Goal: Task Accomplishment & Management: Use online tool/utility

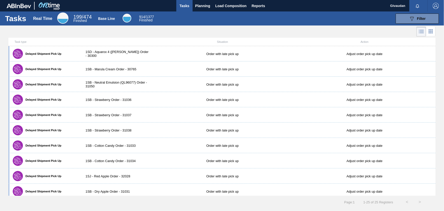
click at [87, 16] on span "199 / 474" at bounding box center [82, 17] width 18 height 6
click at [416, 17] on div "089F7B8B-B2A5-4AFE-B5C0-19BA573D28AC Filter" at bounding box center [417, 19] width 17 height 6
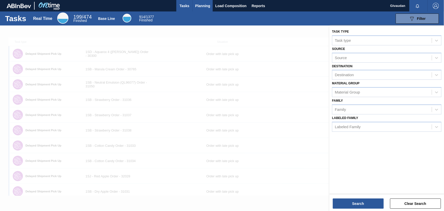
click at [203, 3] on span "Planning" at bounding box center [202, 6] width 15 height 6
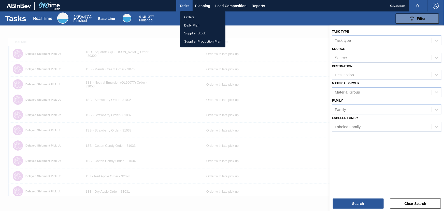
click at [196, 14] on li "Orders" at bounding box center [202, 17] width 45 height 8
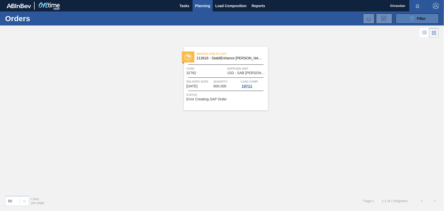
click at [412, 18] on icon "089F7B8B-B2A5-4AFE-B5C0-19BA573D28AC" at bounding box center [412, 19] width 6 height 6
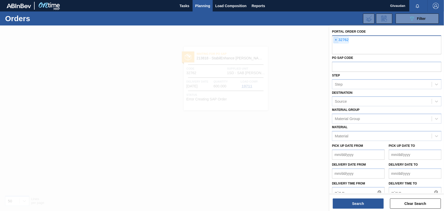
click at [336, 40] on span "×" at bounding box center [335, 40] width 5 height 6
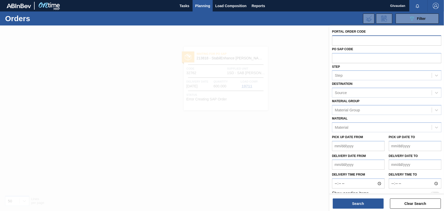
click at [336, 40] on input "text" at bounding box center [386, 40] width 109 height 10
type input "32558"
click at [359, 203] on button "Search" at bounding box center [358, 203] width 51 height 10
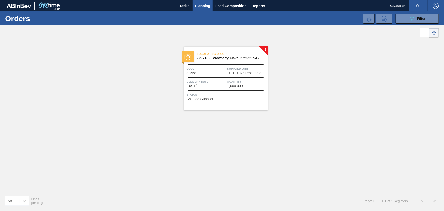
click at [215, 99] on div "Status Shipped Supplier" at bounding box center [226, 96] width 80 height 8
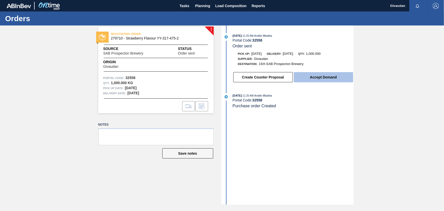
click at [322, 79] on button "Accept Demand" at bounding box center [323, 77] width 59 height 10
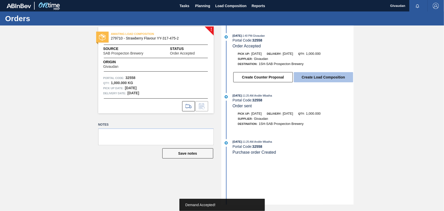
click at [315, 77] on button "Create Load Composition" at bounding box center [323, 77] width 59 height 10
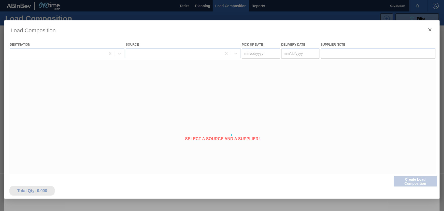
type Date "[DATE]"
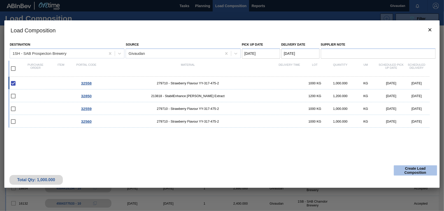
click at [408, 170] on button "Create Load Composition" at bounding box center [415, 170] width 43 height 10
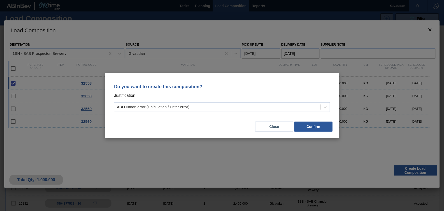
click at [256, 108] on div "ABI Human error (Calculation / Enter error)" at bounding box center [217, 106] width 206 height 7
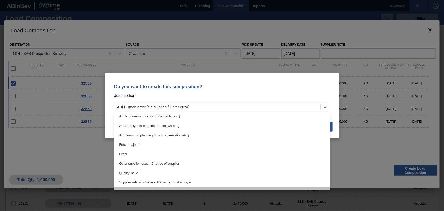
scroll to position [95, 0]
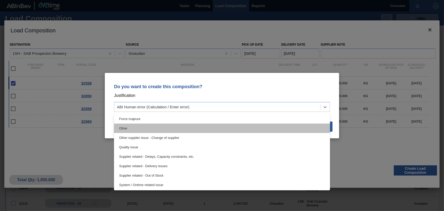
click at [152, 130] on div "Other" at bounding box center [222, 127] width 216 height 9
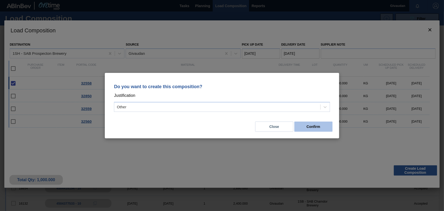
click at [316, 128] on button "Confirm" at bounding box center [313, 126] width 38 height 10
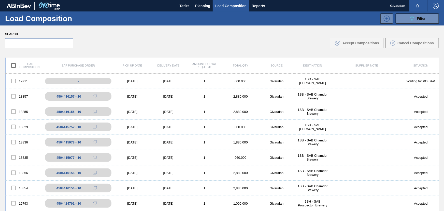
click at [36, 42] on input "text" at bounding box center [39, 43] width 68 height 10
paste input "102275960"
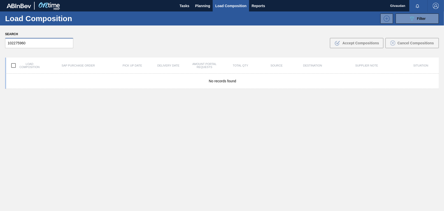
drag, startPoint x: 31, startPoint y: 42, endPoint x: 0, endPoint y: 37, distance: 30.9
click at [0, 37] on div "Search 102275960 .b{fill:var(--color-action-default)} Accept Compositions Cance…" at bounding box center [222, 39] width 444 height 28
type input "32558"
click at [204, 6] on span "Planning" at bounding box center [202, 6] width 15 height 6
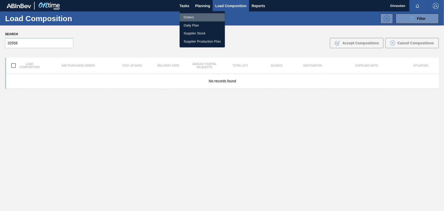
click at [195, 14] on li "Orders" at bounding box center [202, 17] width 45 height 8
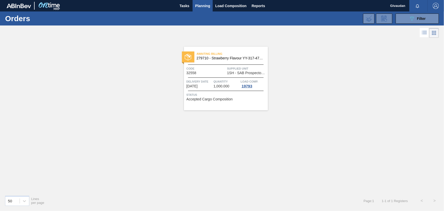
click at [221, 73] on div "Code 32558" at bounding box center [205, 70] width 39 height 9
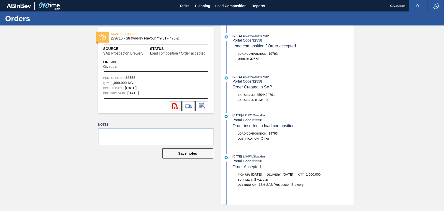
click at [175, 107] on icon "svg{fill:#ff0000}" at bounding box center [175, 106] width 6 height 6
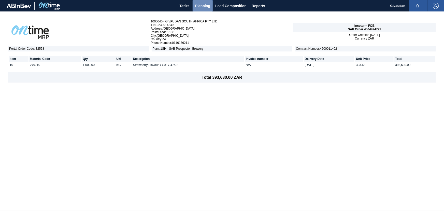
click at [207, 7] on span "Planning" at bounding box center [202, 6] width 15 height 6
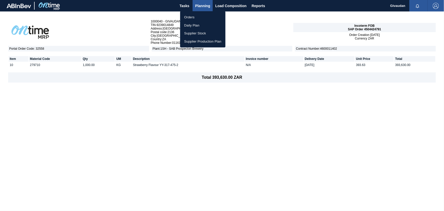
click at [198, 18] on li "Orders" at bounding box center [202, 17] width 45 height 8
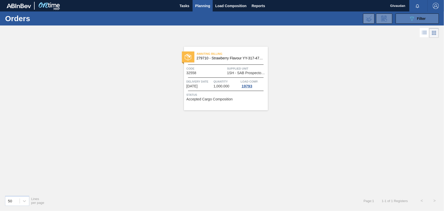
click at [413, 20] on icon "089F7B8B-B2A5-4AFE-B5C0-19BA573D28AC" at bounding box center [412, 19] width 6 height 6
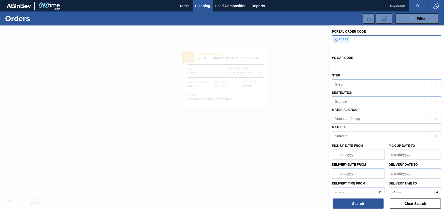
click at [336, 39] on span "×" at bounding box center [335, 40] width 5 height 6
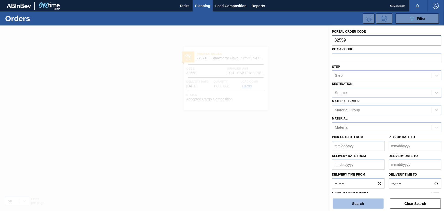
type input "32559"
click at [365, 202] on button "Search" at bounding box center [358, 203] width 51 height 10
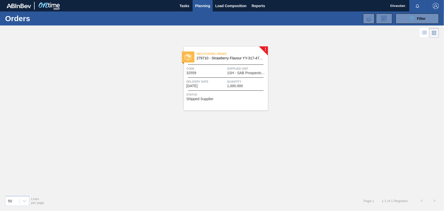
click at [239, 96] on span "Status" at bounding box center [226, 94] width 80 height 5
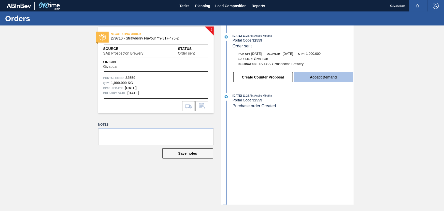
click at [330, 77] on button "Accept Demand" at bounding box center [323, 77] width 59 height 10
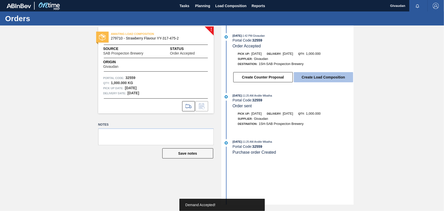
click at [323, 79] on button "Create Load Composition" at bounding box center [323, 77] width 59 height 10
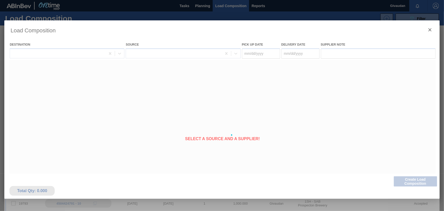
type Date "[DATE]"
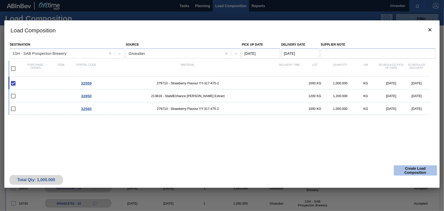
click at [414, 169] on button "Create Load Composition" at bounding box center [415, 170] width 43 height 10
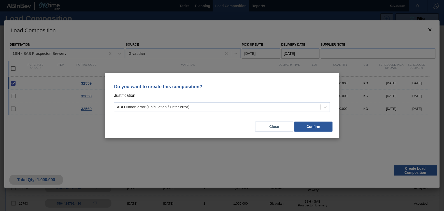
click at [198, 108] on div "ABI Human error (Calculation / Enter error)" at bounding box center [217, 106] width 206 height 7
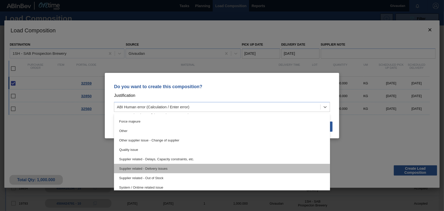
scroll to position [95, 0]
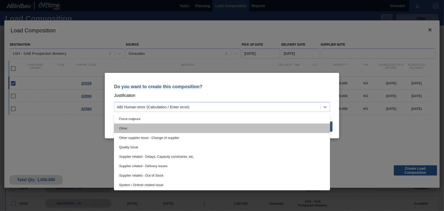
click at [144, 131] on div "Other" at bounding box center [222, 127] width 216 height 9
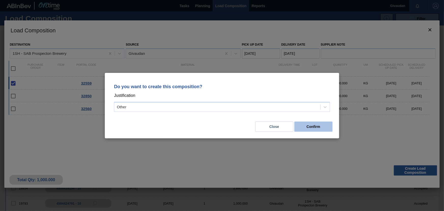
click at [319, 127] on button "Confirm" at bounding box center [313, 126] width 38 height 10
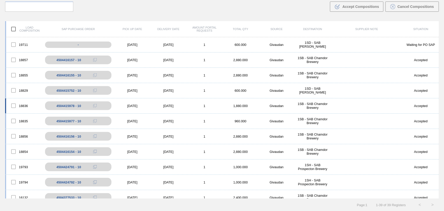
scroll to position [0, 0]
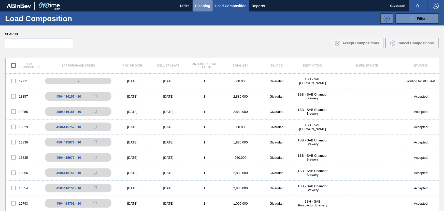
click at [201, 4] on span "Planning" at bounding box center [202, 6] width 15 height 6
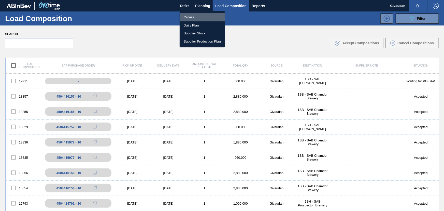
click at [187, 17] on li "Orders" at bounding box center [202, 17] width 45 height 8
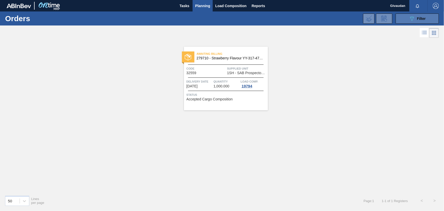
click at [413, 17] on icon "089F7B8B-B2A5-4AFE-B5C0-19BA573D28AC" at bounding box center [412, 19] width 6 height 6
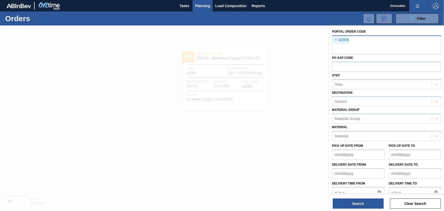
click at [349, 39] on div "× 32559" at bounding box center [386, 44] width 109 height 19
click at [334, 38] on span "×" at bounding box center [335, 40] width 5 height 6
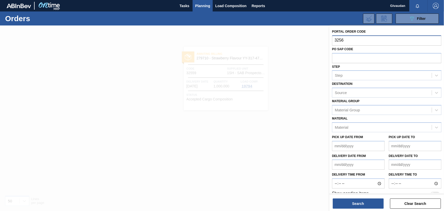
type input "32560"
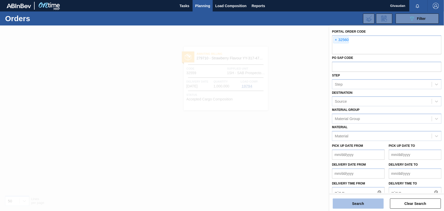
click at [354, 204] on button "Search" at bounding box center [358, 203] width 51 height 10
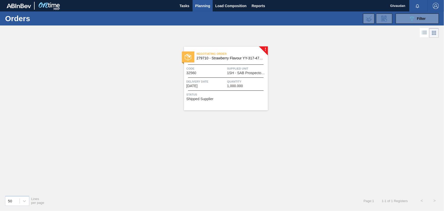
click at [219, 79] on span "Delivery Date" at bounding box center [205, 81] width 39 height 5
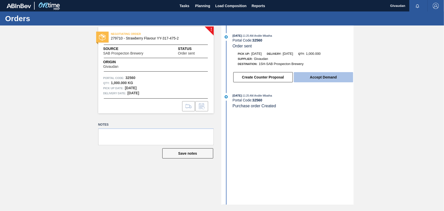
click at [317, 78] on button "Accept Demand" at bounding box center [323, 77] width 59 height 10
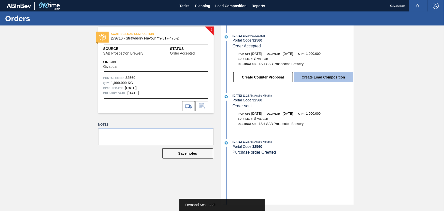
click at [328, 79] on button "Create Load Composition" at bounding box center [323, 77] width 59 height 10
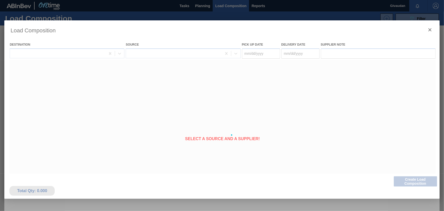
type Date "[DATE]"
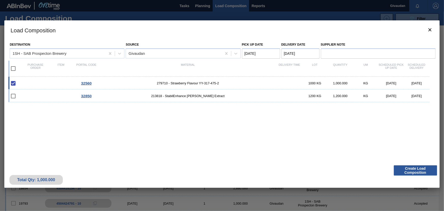
click at [407, 164] on div "Total Qty: 1,000.000 Create Load Composition" at bounding box center [221, 175] width 435 height 25
click at [410, 168] on button "Create Load Composition" at bounding box center [415, 170] width 43 height 10
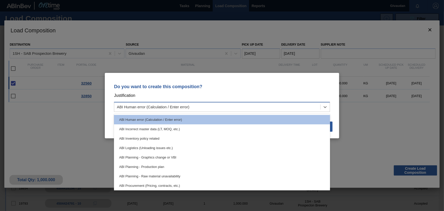
click at [211, 105] on div "ABI Human error (Calculation / Enter error)" at bounding box center [217, 106] width 206 height 7
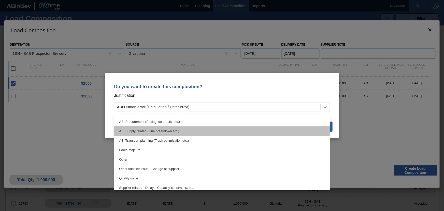
scroll to position [92, 0]
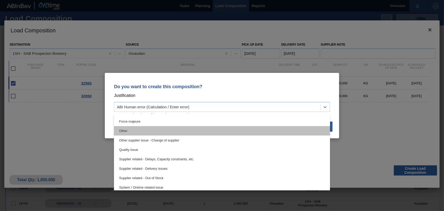
click at [140, 131] on div "Other" at bounding box center [222, 130] width 216 height 9
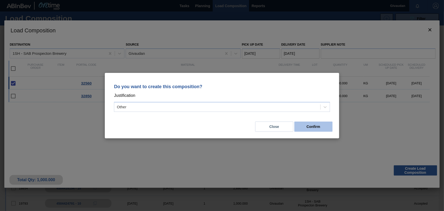
click at [321, 126] on button "Confirm" at bounding box center [313, 126] width 38 height 10
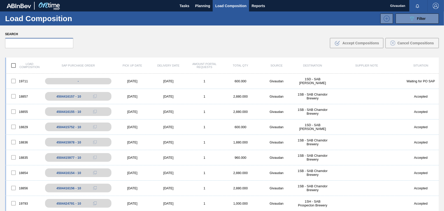
click at [38, 43] on input "text" at bounding box center [39, 43] width 68 height 10
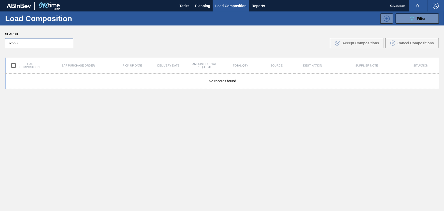
type input "32558"
click at [353, 49] on div "Search 32558 .b{fill:var(--color-action-default)} Accept Compositions Cancel Co…" at bounding box center [222, 39] width 444 height 28
click at [231, 7] on span "Load Composition" at bounding box center [230, 6] width 31 height 6
click at [205, 5] on span "Planning" at bounding box center [202, 6] width 15 height 6
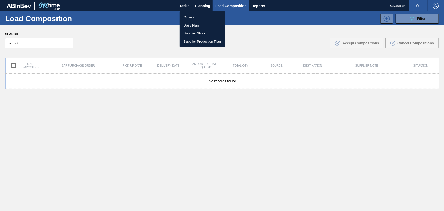
click at [190, 14] on li "Orders" at bounding box center [202, 17] width 45 height 8
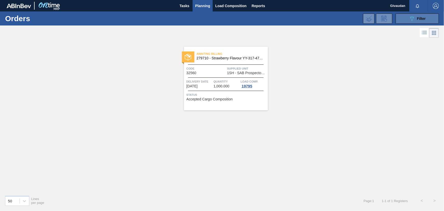
click at [412, 17] on icon "089F7B8B-B2A5-4AFE-B5C0-19BA573D28AC" at bounding box center [412, 19] width 6 height 6
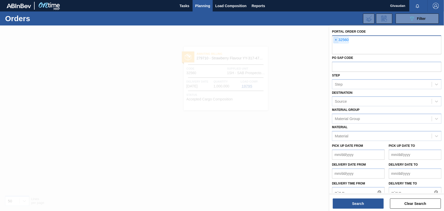
click at [335, 38] on span "×" at bounding box center [335, 40] width 5 height 6
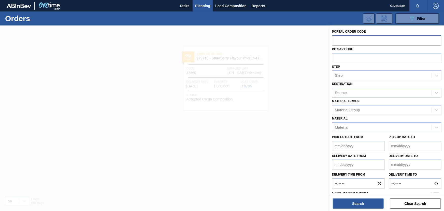
click at [338, 39] on input "text" at bounding box center [386, 40] width 109 height 10
type input "32870"
click at [363, 203] on button "Search" at bounding box center [358, 203] width 51 height 10
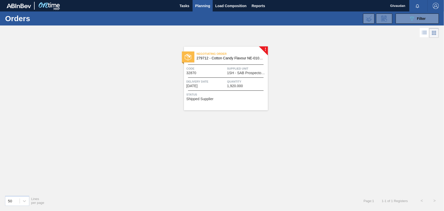
click at [215, 93] on span "Status" at bounding box center [226, 94] width 80 height 5
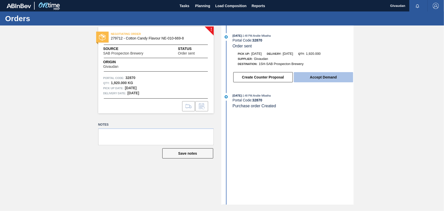
click at [317, 78] on button "Accept Demand" at bounding box center [323, 77] width 59 height 10
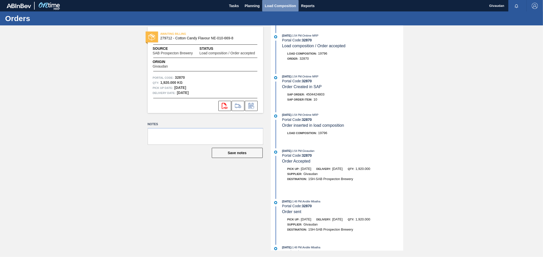
click at [276, 5] on span "Load Composition" at bounding box center [280, 6] width 31 height 6
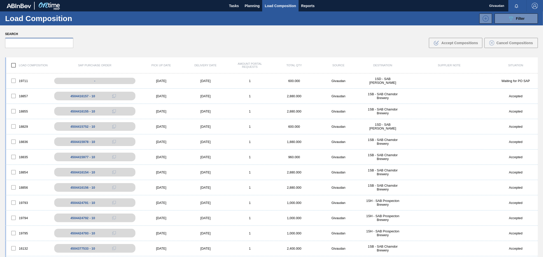
click at [45, 42] on input "text" at bounding box center [39, 43] width 68 height 10
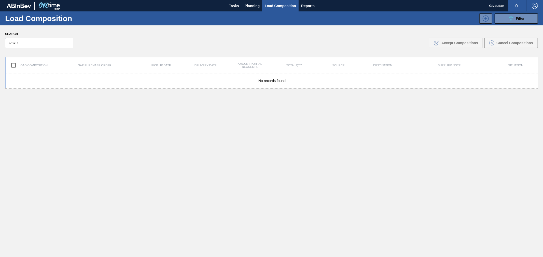
type input "32870"
click at [55, 44] on input "32870" at bounding box center [39, 43] width 68 height 10
click at [250, 2] on button "Planning" at bounding box center [252, 5] width 20 height 11
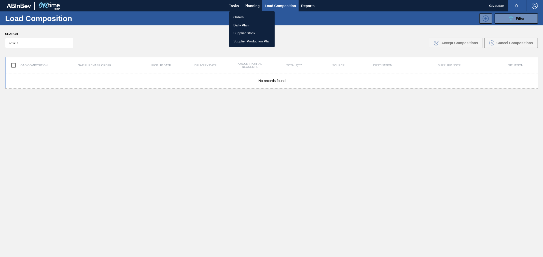
click at [244, 16] on li "Orders" at bounding box center [251, 17] width 45 height 8
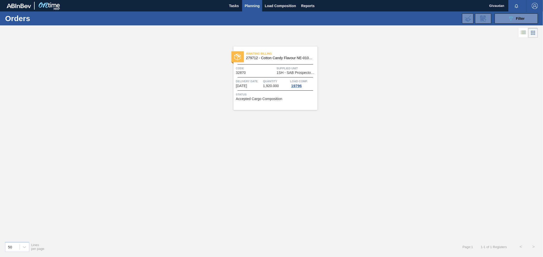
click at [281, 86] on div "Quantity 1,920.000" at bounding box center [276, 83] width 26 height 9
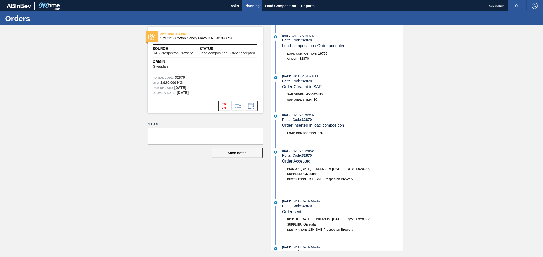
click at [250, 6] on span "Planning" at bounding box center [251, 6] width 15 height 6
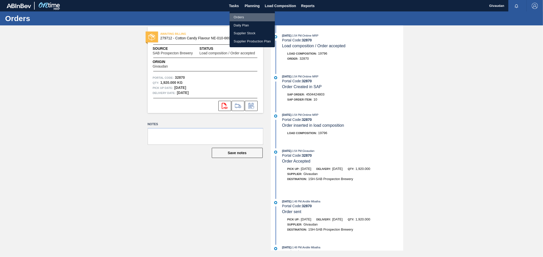
click at [244, 18] on li "Orders" at bounding box center [251, 17] width 45 height 8
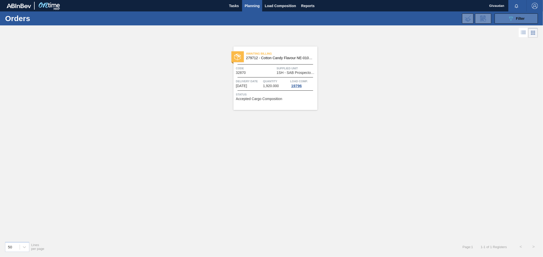
click at [444, 17] on span "Filter" at bounding box center [520, 19] width 9 height 4
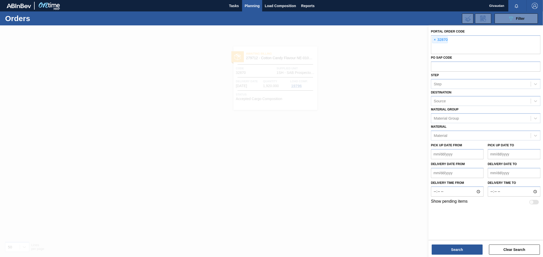
drag, startPoint x: 429, startPoint y: 39, endPoint x: 436, endPoint y: 41, distance: 7.4
click at [429, 39] on div "Portal Order Code × 32870 PO SAP Code Step Step Destination Source Material Gro…" at bounding box center [485, 116] width 114 height 183
click at [436, 41] on span "×" at bounding box center [434, 40] width 5 height 6
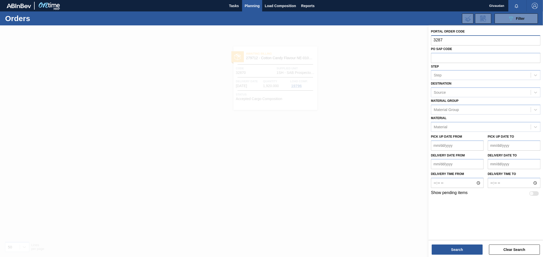
type input "32871"
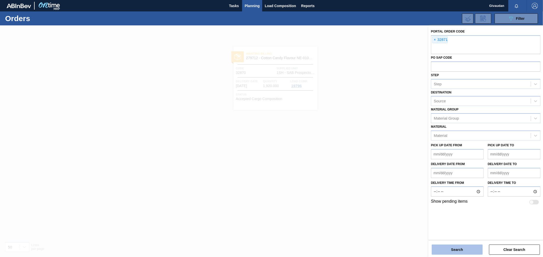
click at [444, 210] on button "Search" at bounding box center [456, 250] width 51 height 10
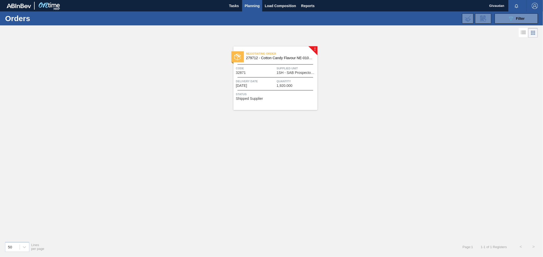
click at [293, 93] on span "Status" at bounding box center [276, 94] width 80 height 5
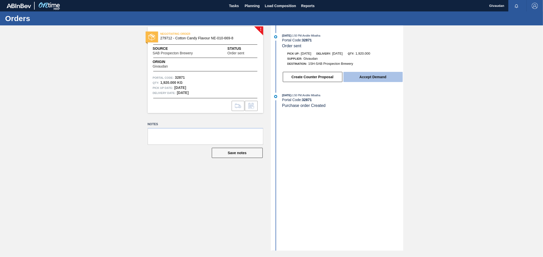
click at [375, 80] on button "Accept Demand" at bounding box center [372, 77] width 59 height 10
